Goal: Information Seeking & Learning: Learn about a topic

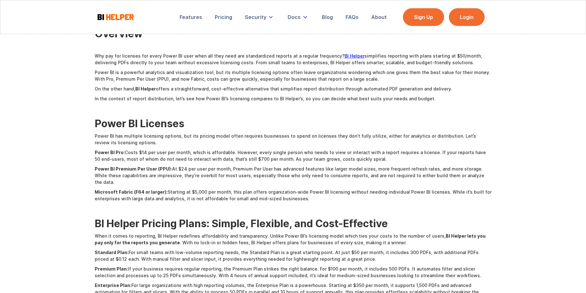
scroll to position [63, 0]
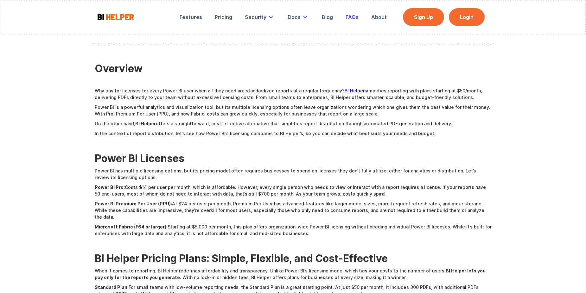
click at [355, 17] on div "FAQs" at bounding box center [351, 17] width 13 height 6
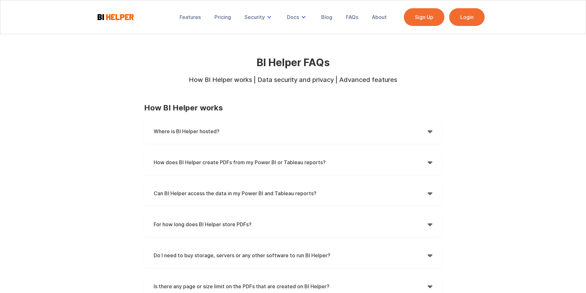
click at [419, 135] on h4 "Where is BI Helper hosted?" at bounding box center [291, 131] width 274 height 9
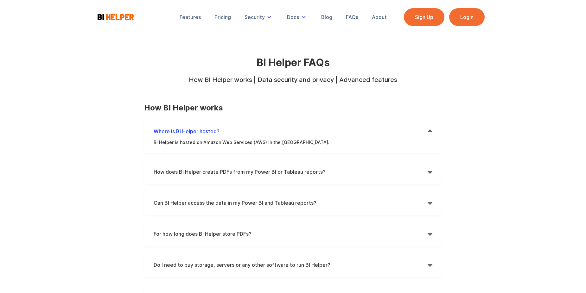
click at [419, 134] on h4 "Where is BI Helper hosted?" at bounding box center [291, 131] width 274 height 9
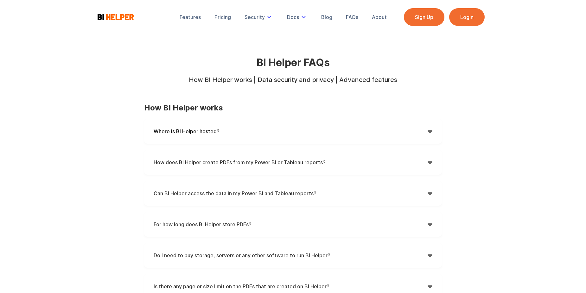
click at [181, 162] on strong "How does BI Helper create PDFs from my Power BI or Tableau reports?" at bounding box center [240, 162] width 172 height 6
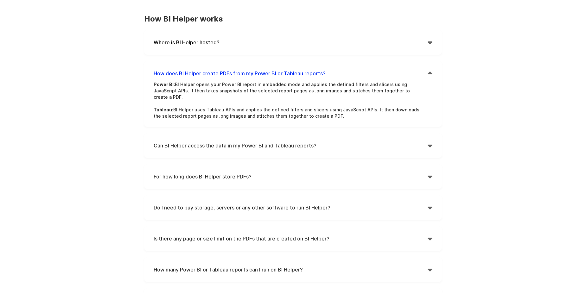
scroll to position [95, 0]
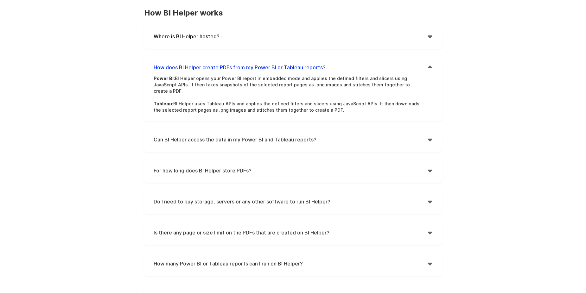
click at [310, 135] on h4 "Can BI Helper access the data in my Power BI and Tableau reports?" at bounding box center [291, 139] width 274 height 9
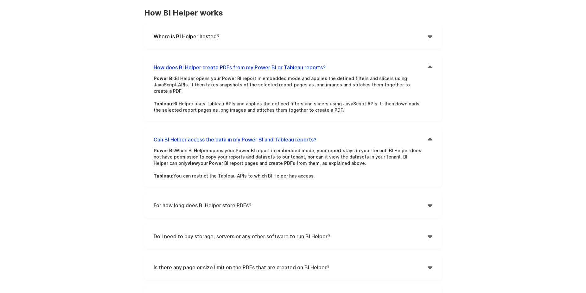
click at [176, 201] on h4 "For how long does BI Helper store PDFs?" at bounding box center [291, 205] width 274 height 9
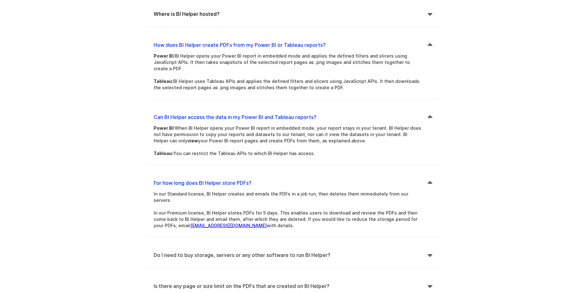
scroll to position [158, 0]
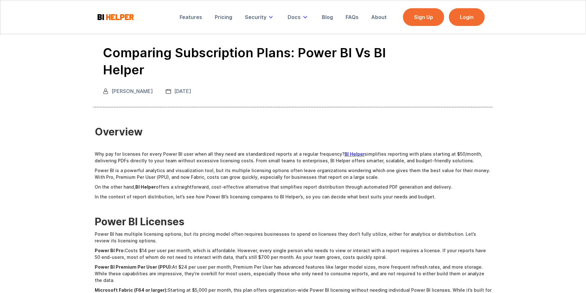
scroll to position [63, 0]
